Goal: Transaction & Acquisition: Purchase product/service

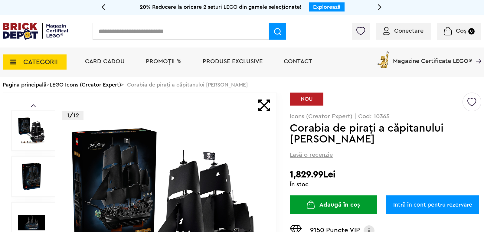
click at [263, 106] on span at bounding box center [264, 106] width 12 height 12
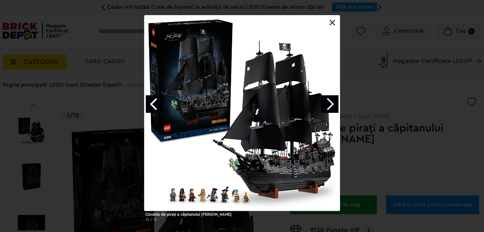
click at [330, 105] on link "Next image" at bounding box center [330, 104] width 18 height 18
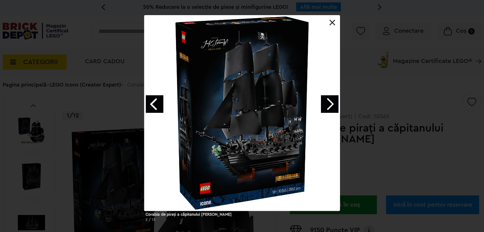
click at [330, 105] on link "Next image" at bounding box center [330, 104] width 18 height 18
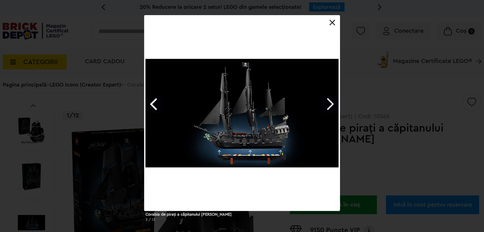
click at [330, 105] on link "Next image" at bounding box center [330, 104] width 18 height 18
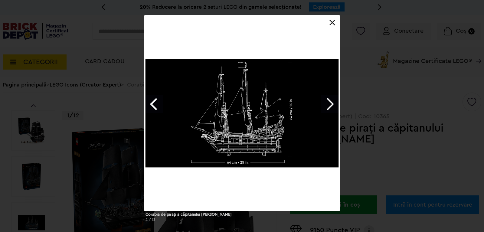
click at [330, 105] on link "Next image" at bounding box center [330, 104] width 18 height 18
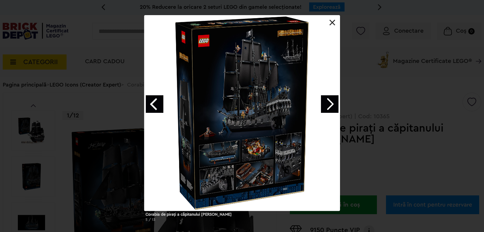
click at [330, 105] on link "Next image" at bounding box center [330, 104] width 18 height 18
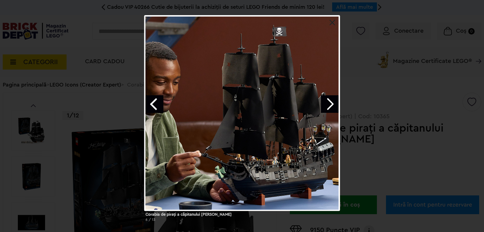
click at [330, 105] on link "Next image" at bounding box center [330, 104] width 18 height 18
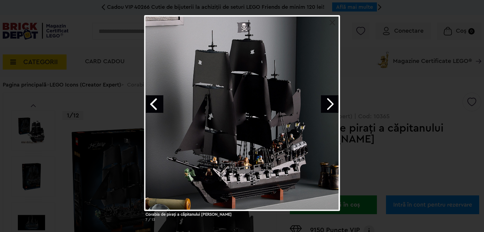
click at [330, 105] on link "Next image" at bounding box center [330, 104] width 18 height 18
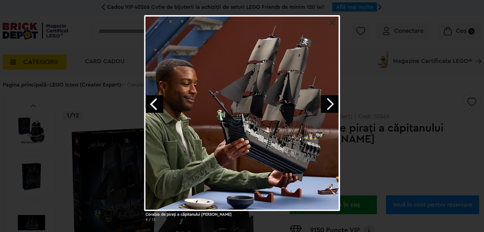
click at [330, 105] on link "Next image" at bounding box center [330, 104] width 18 height 18
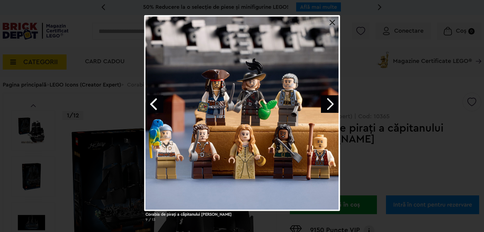
click at [330, 105] on link "Next image" at bounding box center [330, 104] width 18 height 18
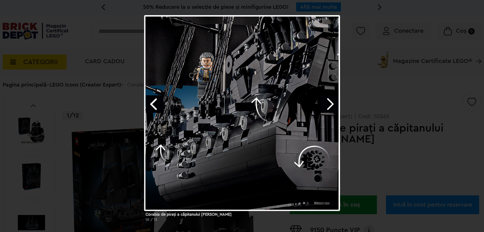
click at [330, 105] on link "Next image" at bounding box center [330, 104] width 18 height 18
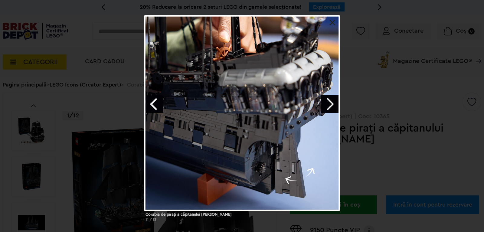
click at [330, 105] on link "Next image" at bounding box center [330, 104] width 18 height 18
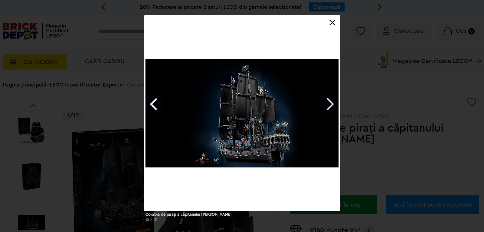
click at [330, 105] on link "Next image" at bounding box center [330, 104] width 18 height 18
